Goal: Participate in discussion: Engage in conversation with other users on a specific topic

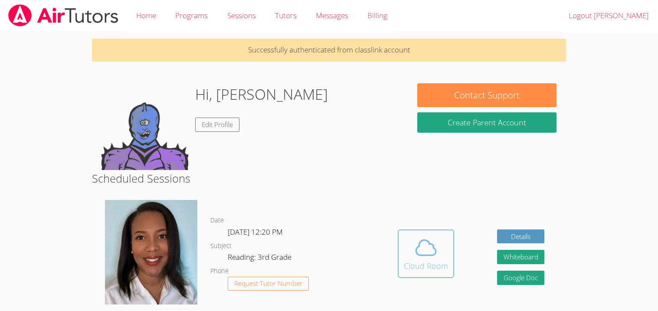
click at [404, 237] on span at bounding box center [426, 248] width 44 height 24
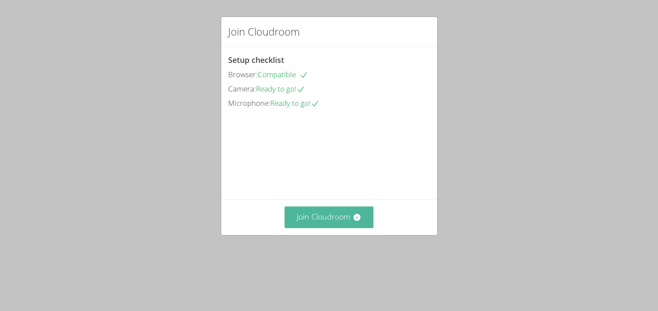
click at [303, 228] on button "Join Cloudroom" at bounding box center [329, 216] width 89 height 21
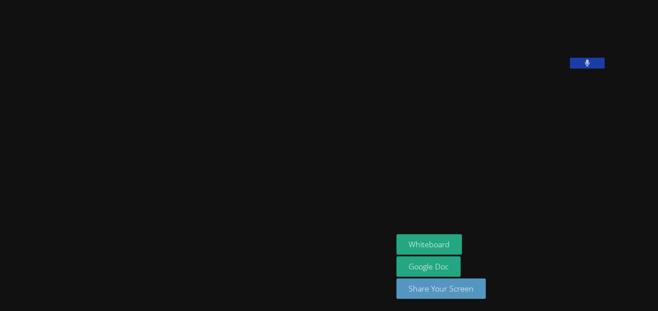
click at [590, 67] on icon at bounding box center [588, 62] width 6 height 7
click at [527, 69] on video at bounding box center [461, 35] width 130 height 65
click at [605, 71] on div at bounding box center [587, 64] width 35 height 13
click at [605, 69] on button at bounding box center [587, 63] width 35 height 11
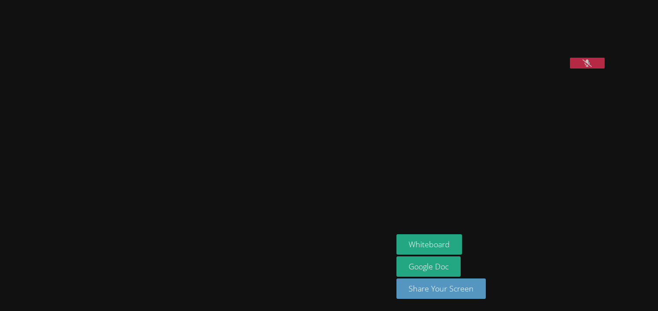
click at [592, 67] on icon at bounding box center [586, 62] width 9 height 7
click at [590, 67] on icon at bounding box center [587, 62] width 5 height 7
click at [605, 69] on button at bounding box center [587, 63] width 35 height 11
click at [590, 67] on icon at bounding box center [588, 62] width 6 height 7
click at [527, 69] on video at bounding box center [461, 35] width 130 height 65
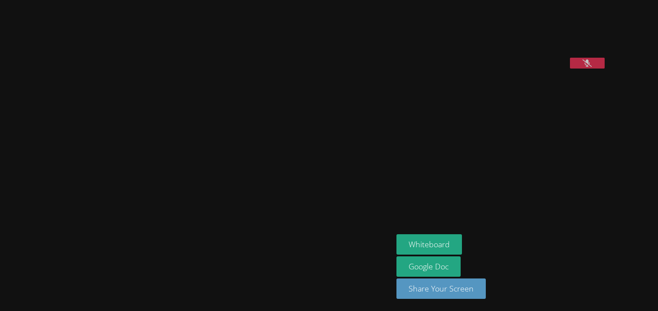
click at [605, 69] on button at bounding box center [587, 63] width 35 height 11
click at [590, 67] on icon at bounding box center [587, 62] width 5 height 7
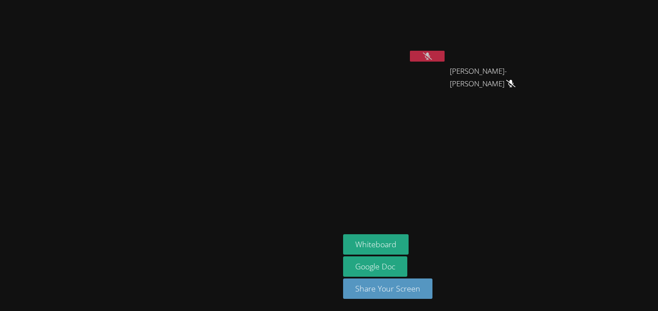
click at [432, 56] on icon at bounding box center [427, 55] width 9 height 7
click at [430, 54] on icon at bounding box center [428, 55] width 6 height 7
click at [432, 56] on icon at bounding box center [427, 55] width 9 height 7
click at [445, 56] on button at bounding box center [427, 56] width 35 height 11
click at [446, 74] on div "Diana Velasco Lopez" at bounding box center [394, 49] width 103 height 93
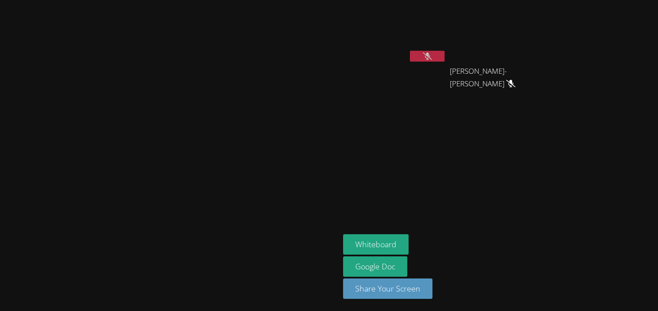
click at [432, 56] on icon at bounding box center [427, 55] width 9 height 7
click at [445, 62] on div at bounding box center [427, 57] width 35 height 13
click at [445, 52] on button at bounding box center [427, 56] width 35 height 11
click at [432, 57] on icon at bounding box center [427, 55] width 9 height 7
click at [409, 239] on button "Whiteboard" at bounding box center [375, 244] width 65 height 20
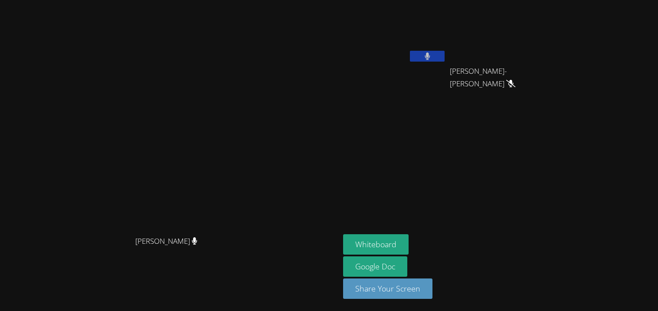
click at [445, 58] on button at bounding box center [427, 56] width 35 height 11
click at [432, 56] on icon at bounding box center [427, 55] width 9 height 7
click at [445, 55] on button at bounding box center [427, 56] width 35 height 11
click at [445, 54] on button at bounding box center [427, 56] width 35 height 11
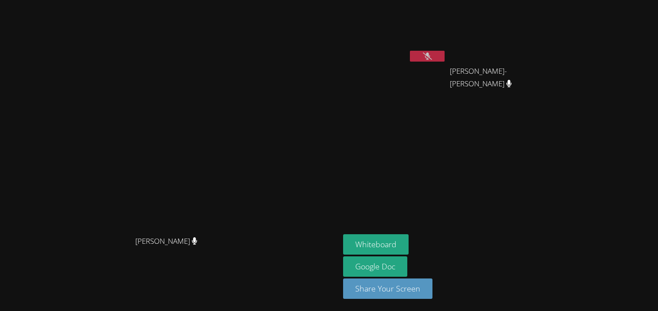
click at [445, 54] on button at bounding box center [427, 56] width 35 height 11
click at [430, 57] on icon at bounding box center [428, 55] width 6 height 7
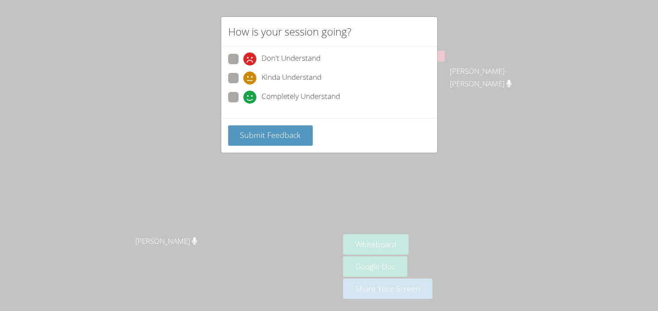
click at [322, 101] on span "Completely Understand" at bounding box center [301, 97] width 79 height 13
click at [251, 99] on input "Completely Understand" at bounding box center [246, 95] width 7 height 7
radio input "true"
click at [301, 133] on button "Submit Feedback" at bounding box center [270, 135] width 85 height 20
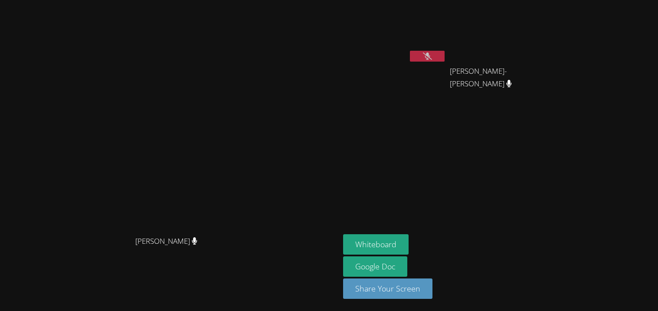
click at [445, 59] on button at bounding box center [427, 56] width 35 height 11
click at [430, 59] on icon at bounding box center [428, 55] width 6 height 7
click at [445, 52] on button at bounding box center [427, 56] width 35 height 11
click at [445, 60] on button at bounding box center [427, 56] width 35 height 11
click at [445, 53] on button at bounding box center [427, 56] width 35 height 11
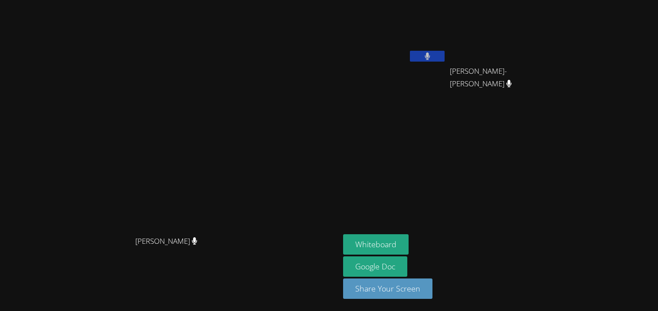
click at [445, 56] on button at bounding box center [427, 56] width 35 height 11
click at [432, 54] on icon at bounding box center [427, 55] width 9 height 7
click at [445, 56] on button at bounding box center [427, 56] width 35 height 11
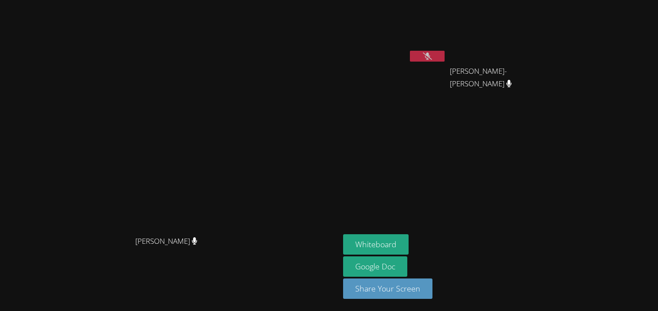
click at [445, 51] on button at bounding box center [427, 56] width 35 height 11
click at [445, 56] on button at bounding box center [427, 56] width 35 height 11
click at [445, 61] on button at bounding box center [427, 56] width 35 height 11
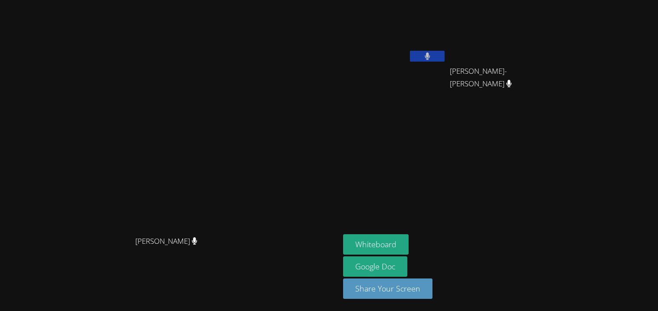
click at [445, 61] on button at bounding box center [427, 56] width 35 height 11
